Goal: Task Accomplishment & Management: Manage account settings

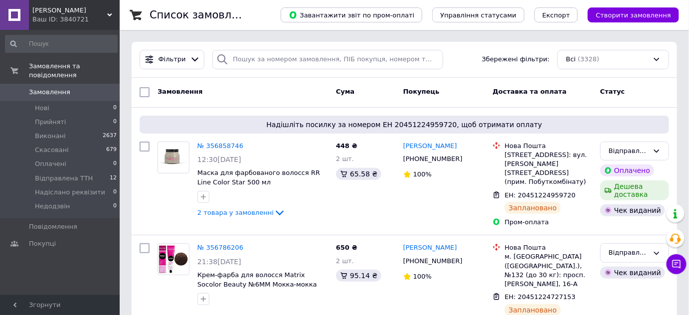
click at [53, 9] on span "[PERSON_NAME]" at bounding box center [69, 10] width 75 height 9
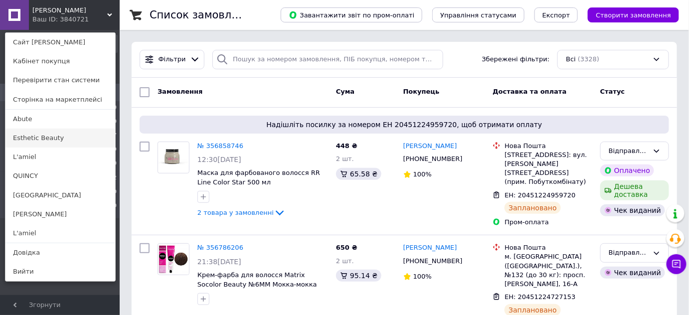
click at [50, 139] on link "Esthetic Beauty" at bounding box center [60, 138] width 110 height 19
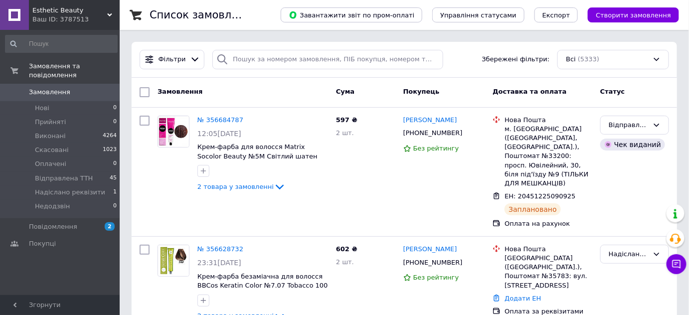
click at [80, 4] on div "Esthetic Beauty Ваш ID: 3787513" at bounding box center [74, 15] width 91 height 30
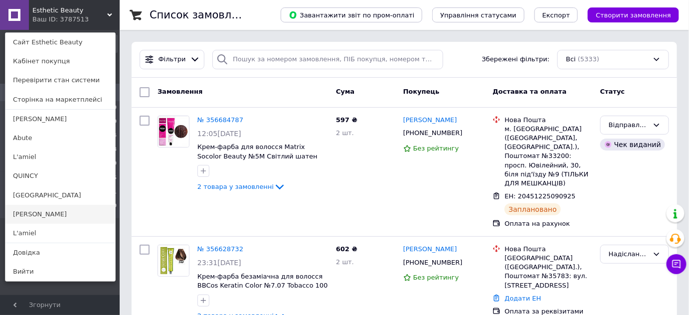
click at [58, 212] on link "[PERSON_NAME]" at bounding box center [60, 214] width 110 height 19
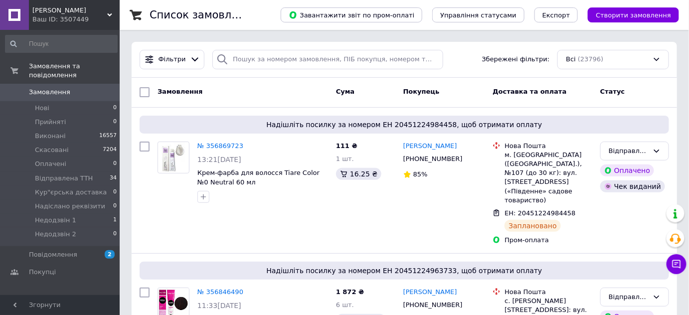
drag, startPoint x: 72, startPoint y: 22, endPoint x: 72, endPoint y: 10, distance: 12.5
click at [72, 15] on div "Ваш ID: 3507449" at bounding box center [75, 19] width 87 height 9
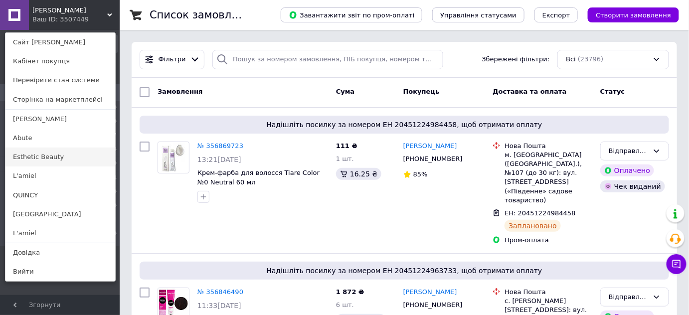
click at [31, 159] on link "Esthetic Beauty" at bounding box center [60, 157] width 110 height 19
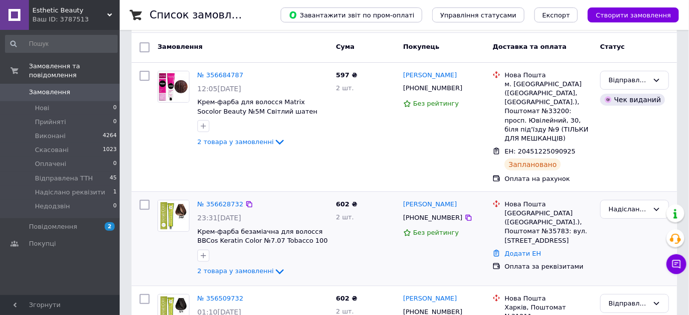
scroll to position [136, 0]
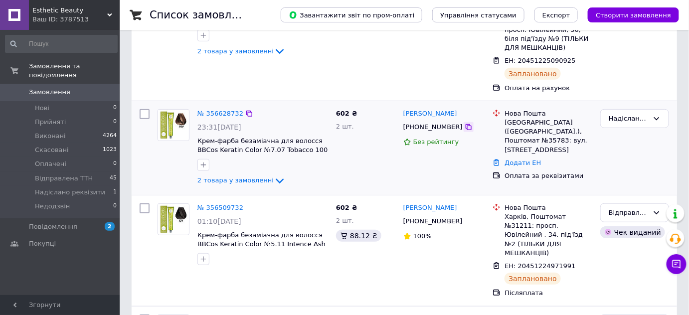
click at [464, 123] on icon at bounding box center [468, 127] width 8 height 8
click at [609, 168] on div "Надіслано реквізити" at bounding box center [634, 148] width 77 height 86
click at [212, 110] on link "№ 356628732" at bounding box center [220, 113] width 46 height 7
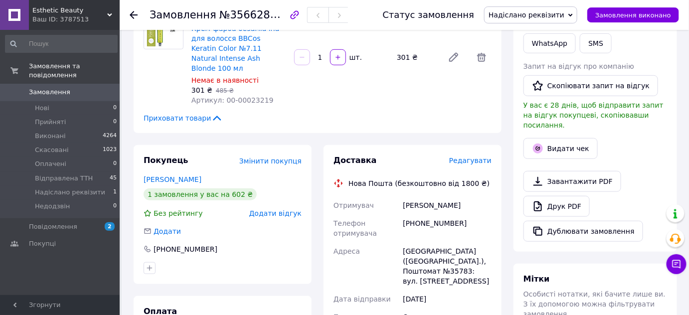
scroll to position [321, 0]
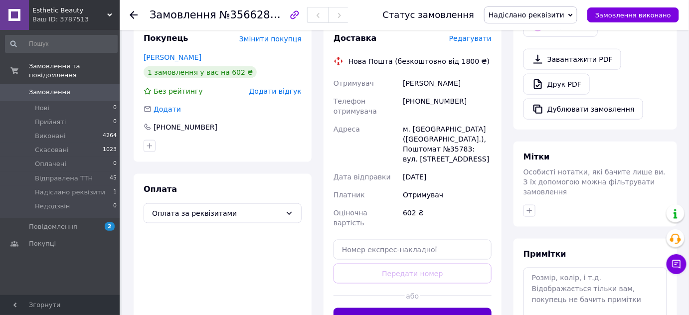
click at [433, 308] on button "Згенерувати ЕН" at bounding box center [412, 318] width 158 height 20
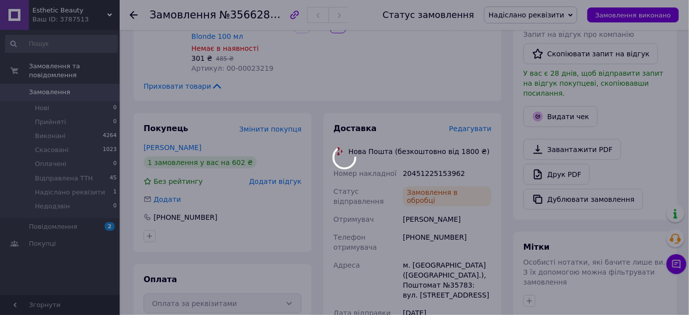
click at [439, 150] on body "Esthetic Beauty Ваш ID: 3787513 Сайт Esthetic Beauty Кабінет покупця Перевірити…" at bounding box center [344, 167] width 689 height 796
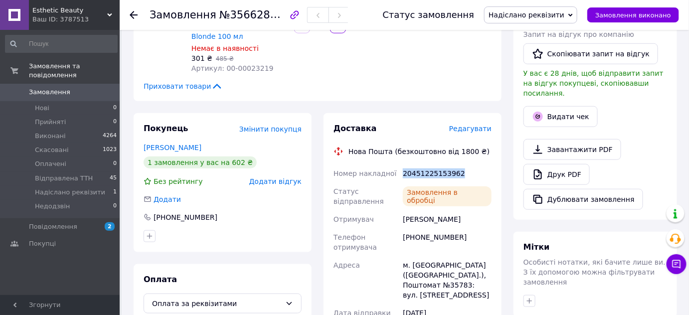
click at [439, 164] on div "20451225153962" at bounding box center [447, 173] width 93 height 18
copy div "20451225153962"
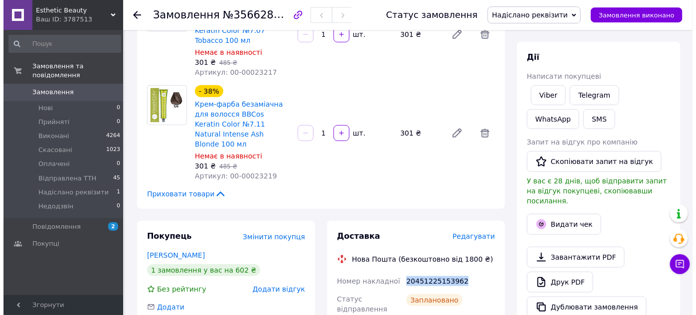
scroll to position [50, 0]
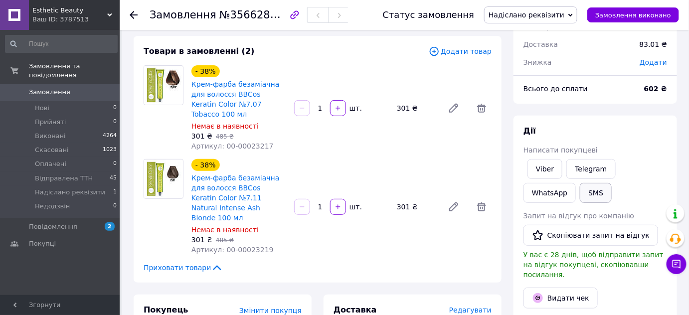
click at [580, 194] on button "SMS" at bounding box center [596, 193] width 32 height 20
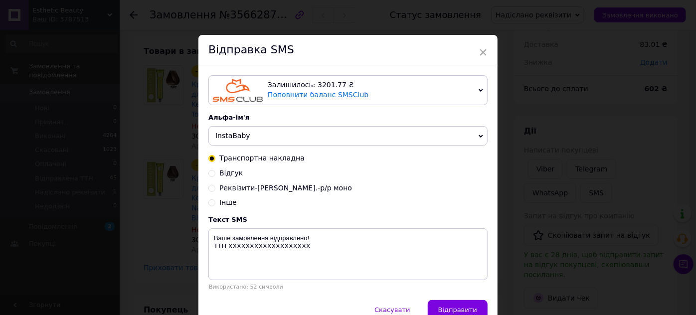
drag, startPoint x: 258, startPoint y: 149, endPoint x: 251, endPoint y: 136, distance: 14.7
click at [257, 148] on div "Залишилось: 3201.77 ₴ Поповнити баланс SMSClub Підключити LetsAds Альфа-ім'я In…" at bounding box center [347, 182] width 299 height 235
click at [250, 136] on span "InstaBaby" at bounding box center [347, 136] width 279 height 20
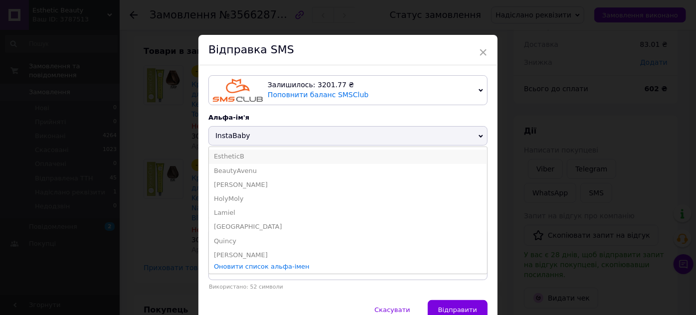
click at [241, 154] on li "EstheticB" at bounding box center [348, 157] width 278 height 14
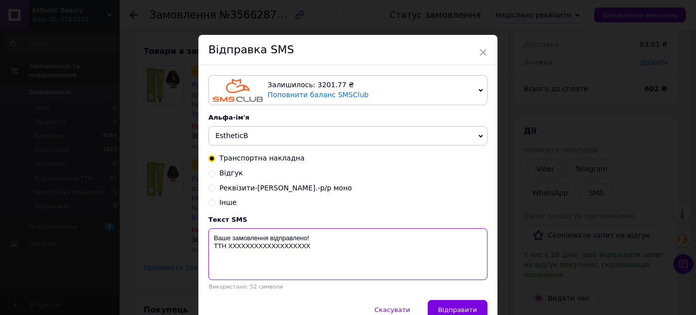
click at [284, 253] on textarea "Ваше замовлення відправлено! ТТН ХХХХХХХХХХХХХХХХХХХ" at bounding box center [347, 254] width 279 height 52
paste textarea "20451225153962"
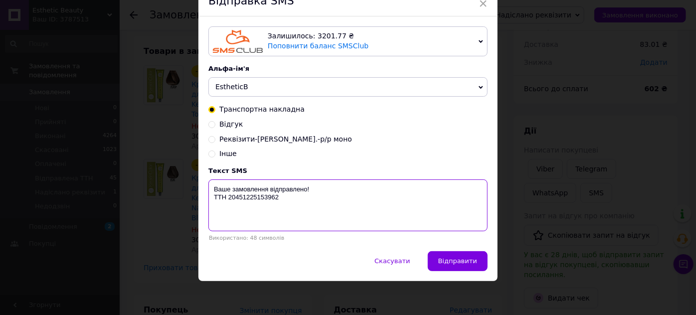
scroll to position [51, 0]
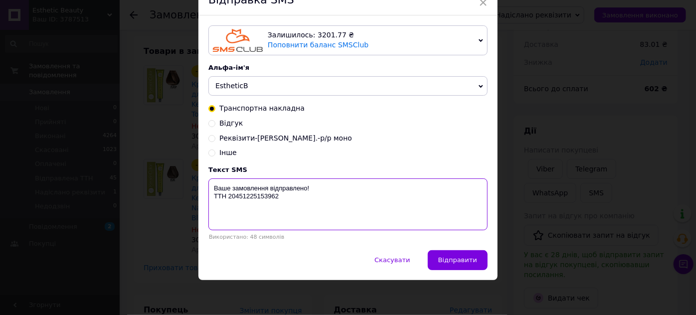
type textarea "Ваше замовлення відправлено! ТТН 20451225153962"
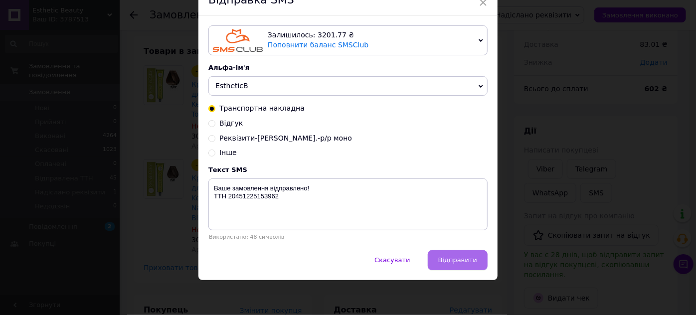
drag, startPoint x: 440, startPoint y: 271, endPoint x: 444, endPoint y: 265, distance: 6.8
click at [441, 270] on div "Скасувати   Відправити" at bounding box center [347, 265] width 299 height 30
click at [454, 258] on span "Відправити" at bounding box center [457, 259] width 39 height 7
click at [591, 197] on div "× Відправка SMS Залишилось: 3201.77 ₴ Поповнити баланс SMSClub Підключити LetsA…" at bounding box center [348, 157] width 696 height 315
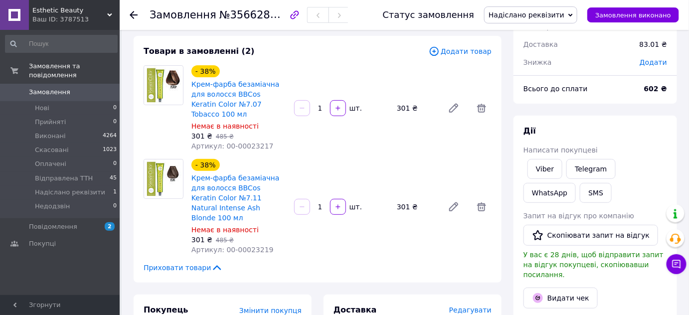
click at [564, 15] on span "Надіслано реквізити" at bounding box center [526, 15] width 76 height 8
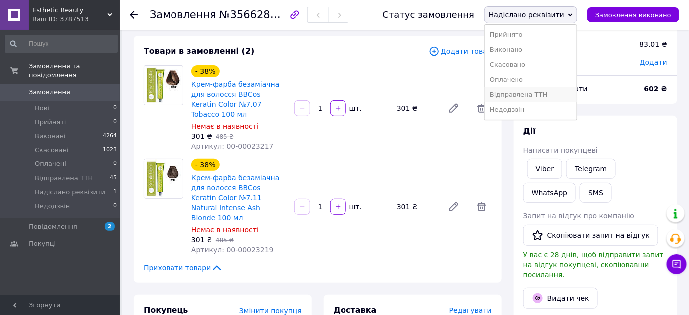
click at [553, 89] on li "Відправлена ТТН" at bounding box center [530, 94] width 92 height 15
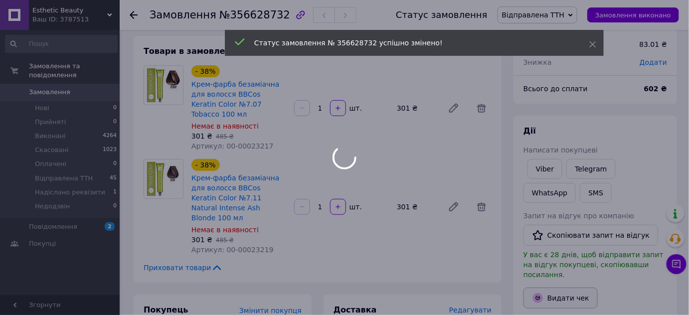
click at [567, 293] on button "Видати чек" at bounding box center [560, 298] width 74 height 21
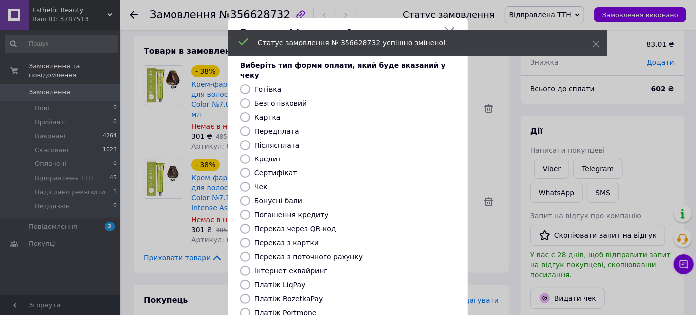
drag, startPoint x: 275, startPoint y: 94, endPoint x: 295, endPoint y: 124, distance: 35.5
click at [275, 99] on label "Безготівковий" at bounding box center [280, 103] width 52 height 8
click at [250, 98] on input "Безготівковий" at bounding box center [245, 103] width 10 height 10
radio input "true"
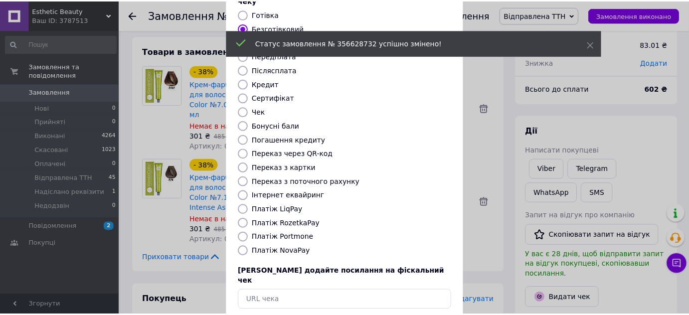
scroll to position [113, 0]
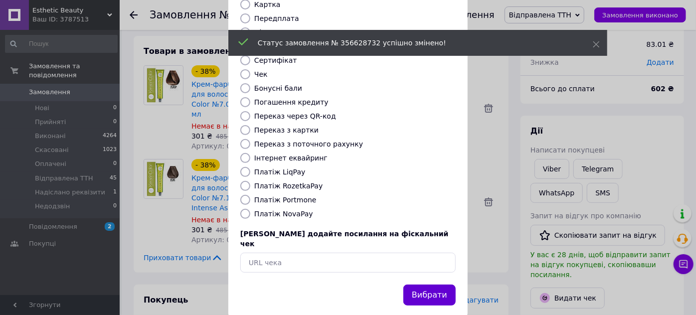
click at [435, 285] on button "Вибрати" at bounding box center [429, 295] width 52 height 21
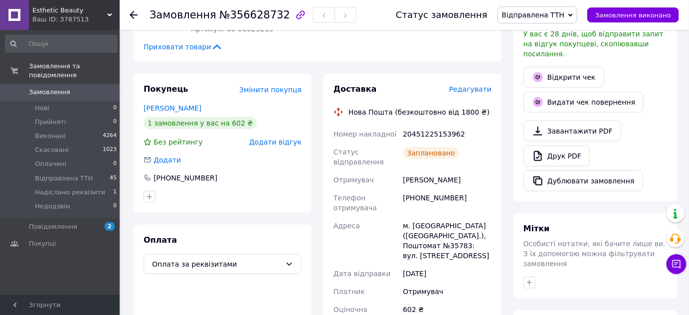
scroll to position [276, 0]
